Goal: Contribute content

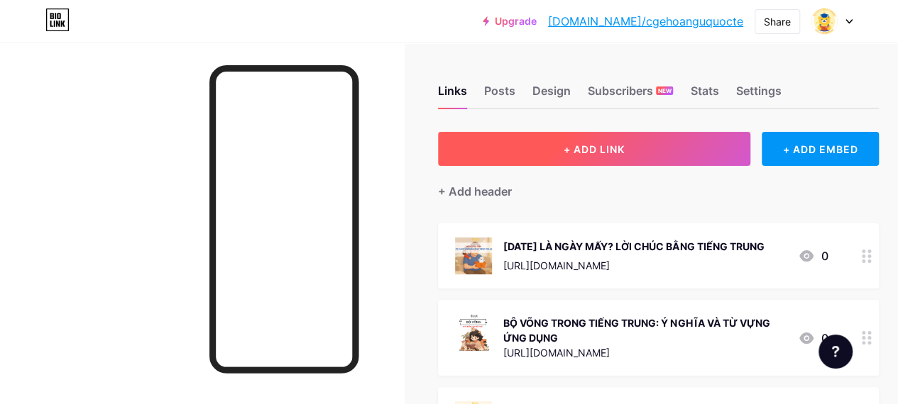
click at [544, 148] on button "+ ADD LINK" at bounding box center [594, 149] width 312 height 34
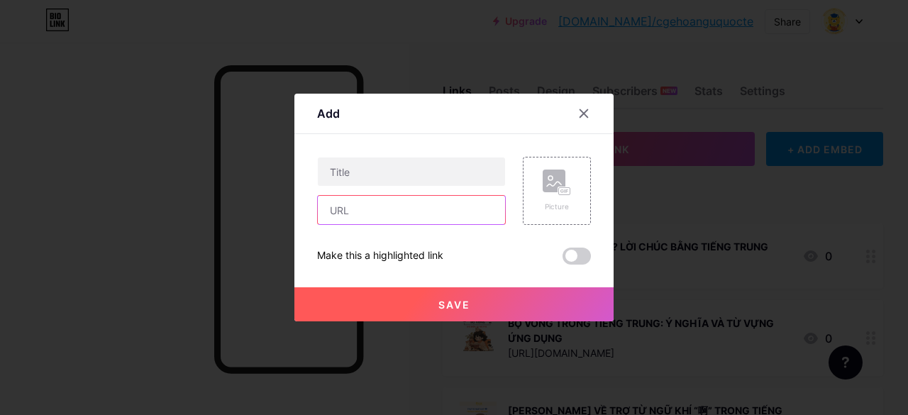
click at [409, 211] on input "text" at bounding box center [411, 210] width 187 height 28
paste input "[URL][DOMAIN_NAME]"
type input "[URL][DOMAIN_NAME]"
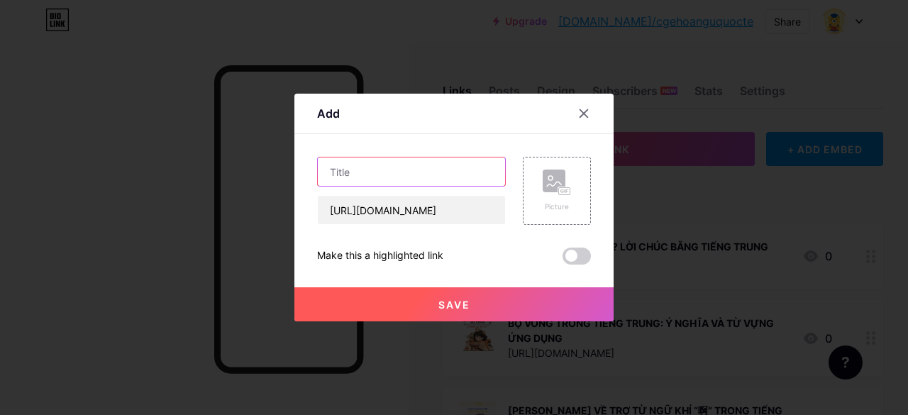
click at [373, 171] on input "text" at bounding box center [411, 172] width 187 height 28
paste input "BỘ THỔ TRONG TIẾNG TRUNG – CÁCH NHẬN BIẾT ĐƠN GIẢN"
type input "BỘ THỔ TRONG TIẾNG TRUNG – CÁCH NHẬN BIẾT ĐƠN GIẢN"
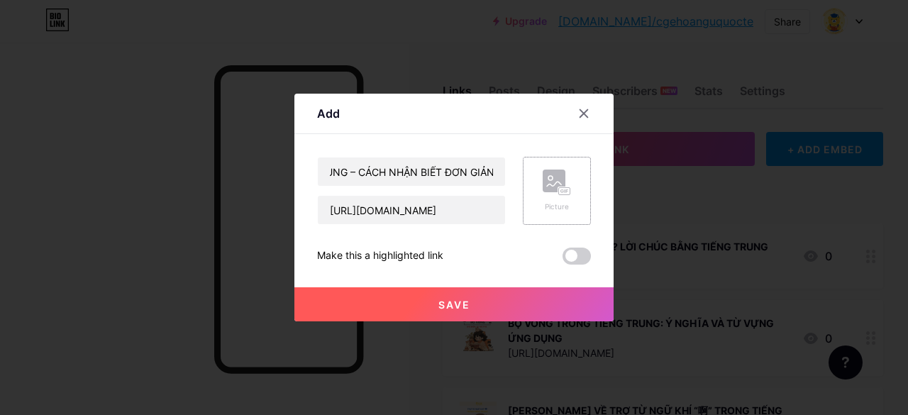
click at [549, 193] on icon at bounding box center [557, 183] width 28 height 26
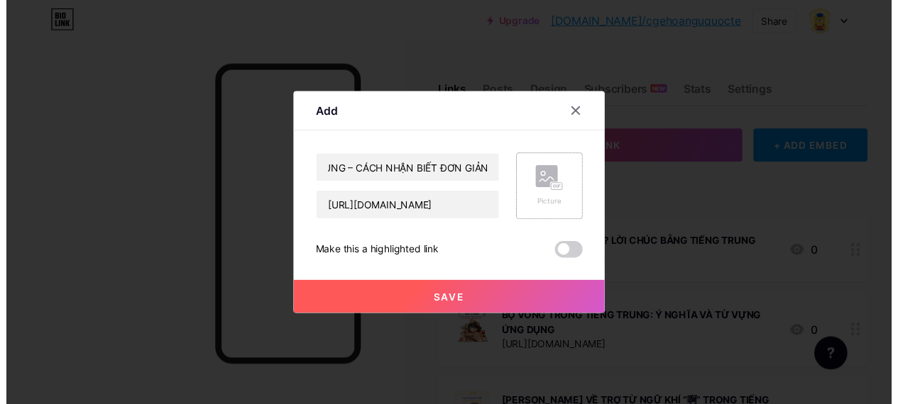
scroll to position [0, 0]
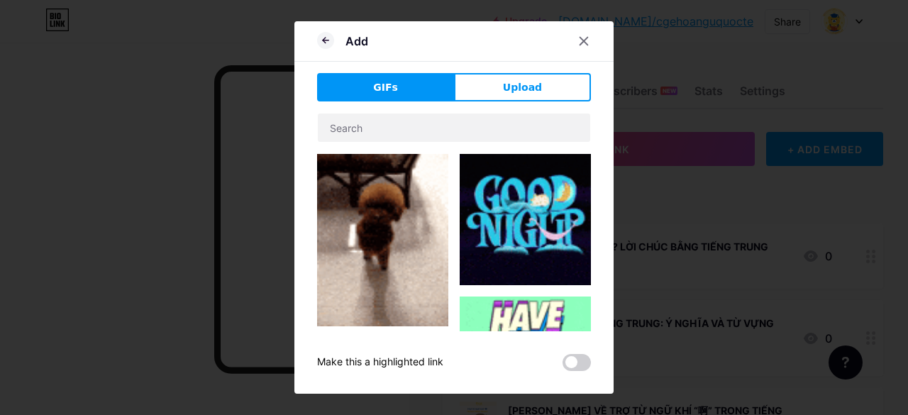
click at [490, 67] on div "Add GIFs Upload Content YouTube Play YouTube video without leaving your page. A…" at bounding box center [453, 207] width 319 height 373
click at [503, 86] on span "Upload" at bounding box center [522, 87] width 39 height 15
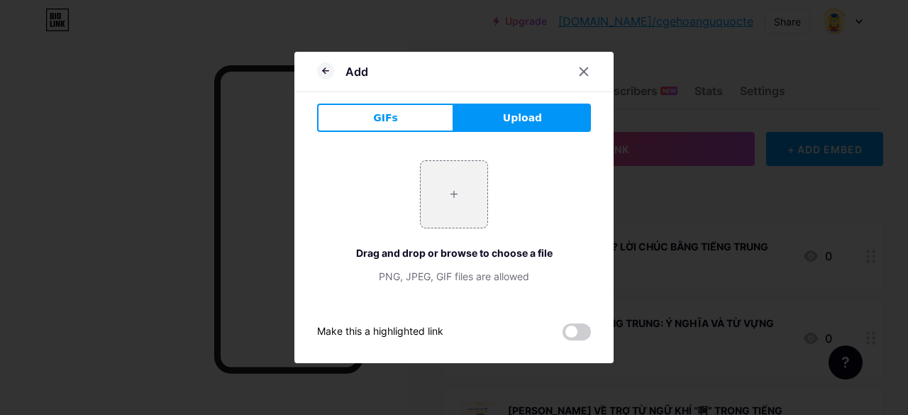
click at [508, 114] on span "Upload" at bounding box center [522, 118] width 39 height 15
click at [450, 197] on input "file" at bounding box center [454, 194] width 67 height 67
type input "C:\fakepath\bo-tho-trong-teing-trung (1).jpg"
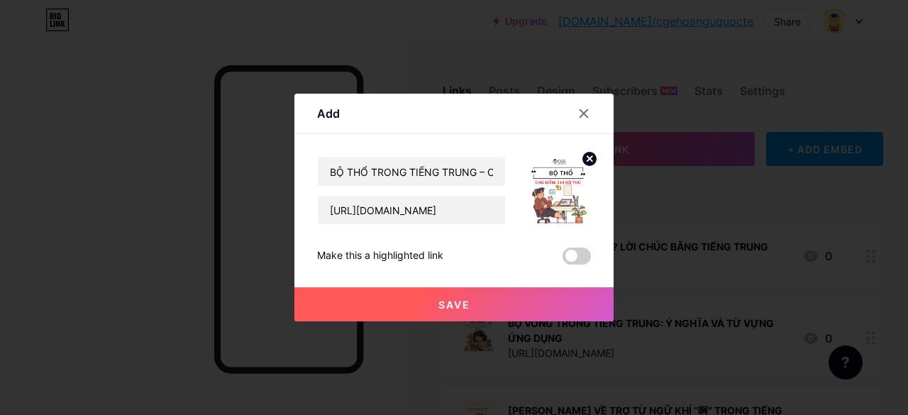
click at [404, 302] on button "Save" at bounding box center [453, 304] width 319 height 34
